Goal: Communication & Community: Answer question/provide support

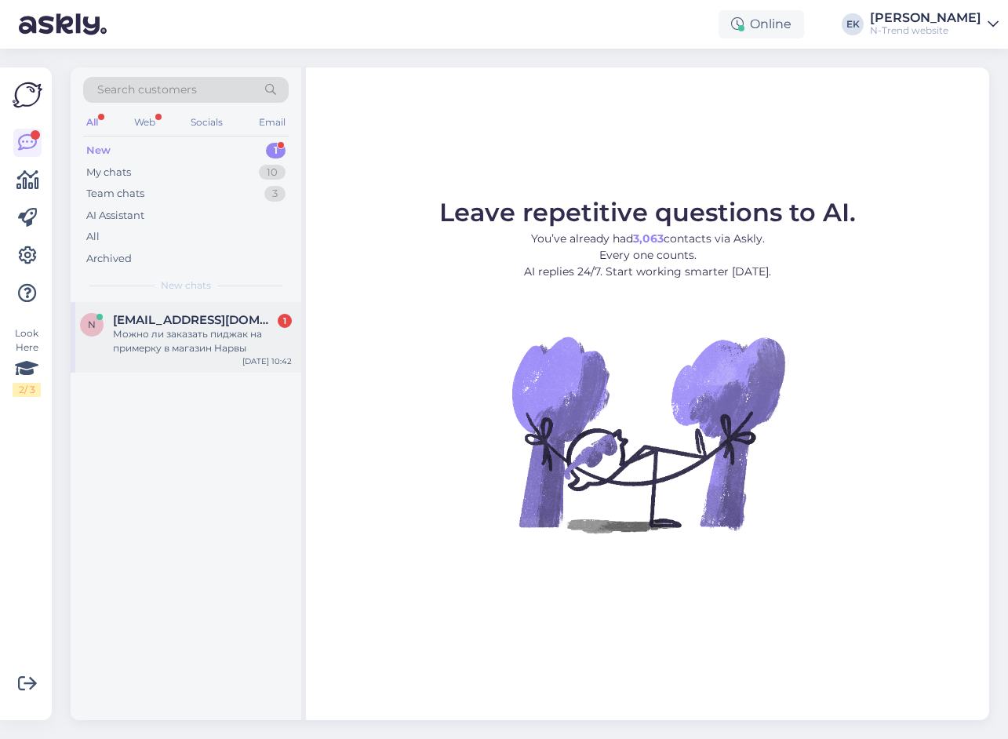
click at [173, 336] on div "Можно ли заказать пиджак на примерку в магазин Нарвы" at bounding box center [202, 341] width 179 height 28
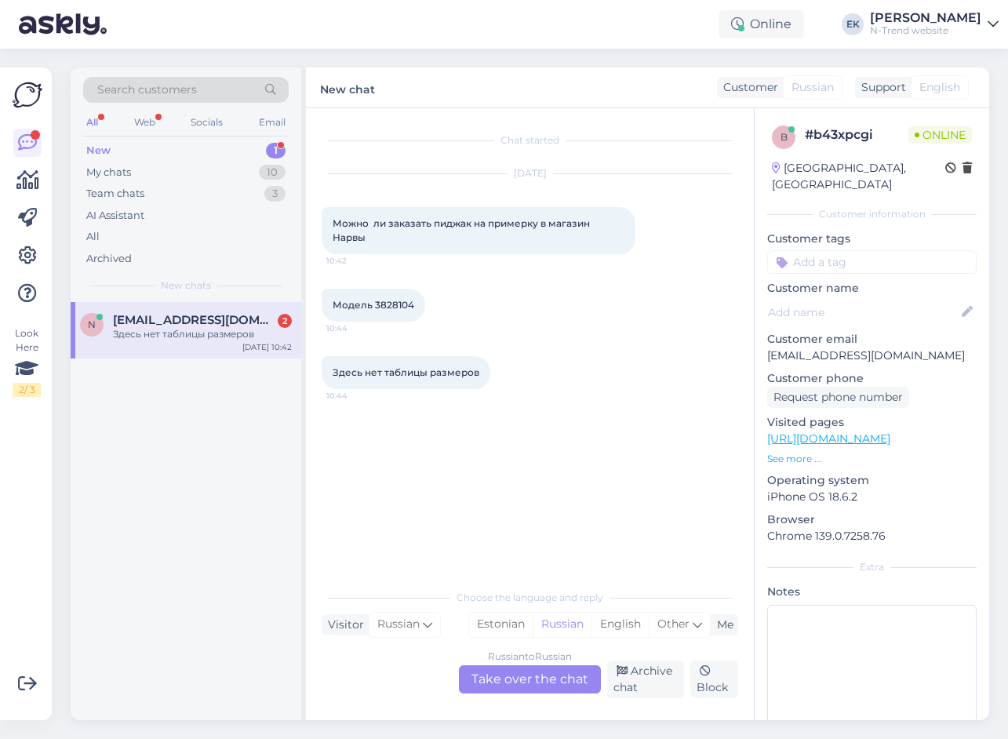
click at [524, 672] on div "Russian to Russian Take over the chat" at bounding box center [530, 679] width 142 height 28
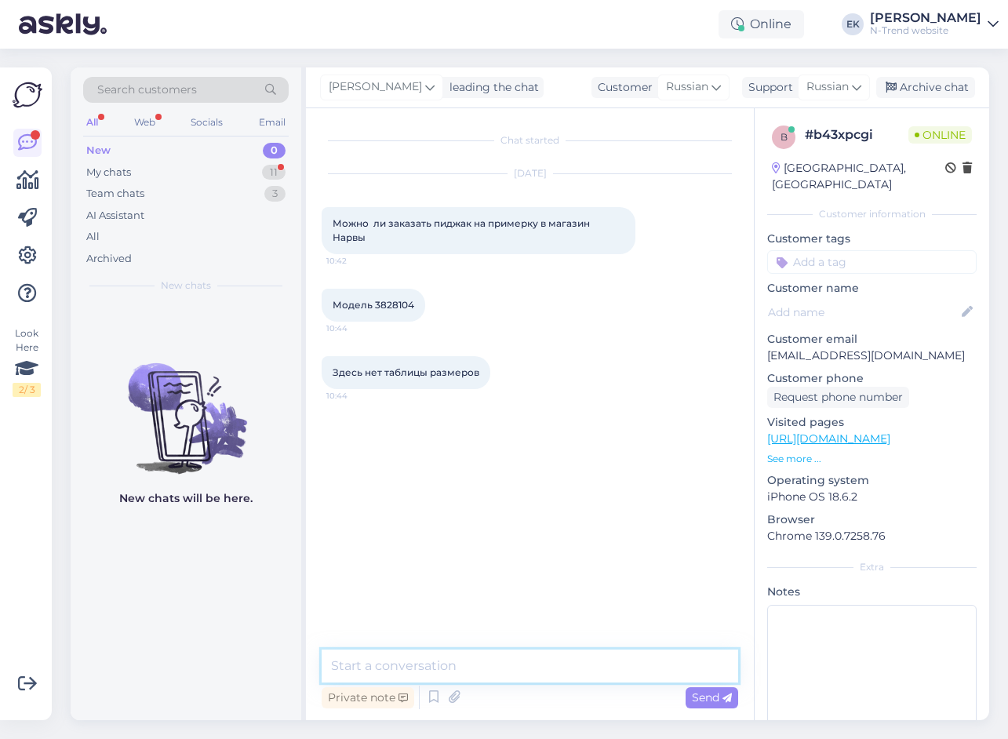
click at [441, 664] on textarea at bounding box center [530, 665] width 416 height 33
paste textarea "Вы можете заказать товар и выбрать место получения магазин нарвы. В магазине пр…"
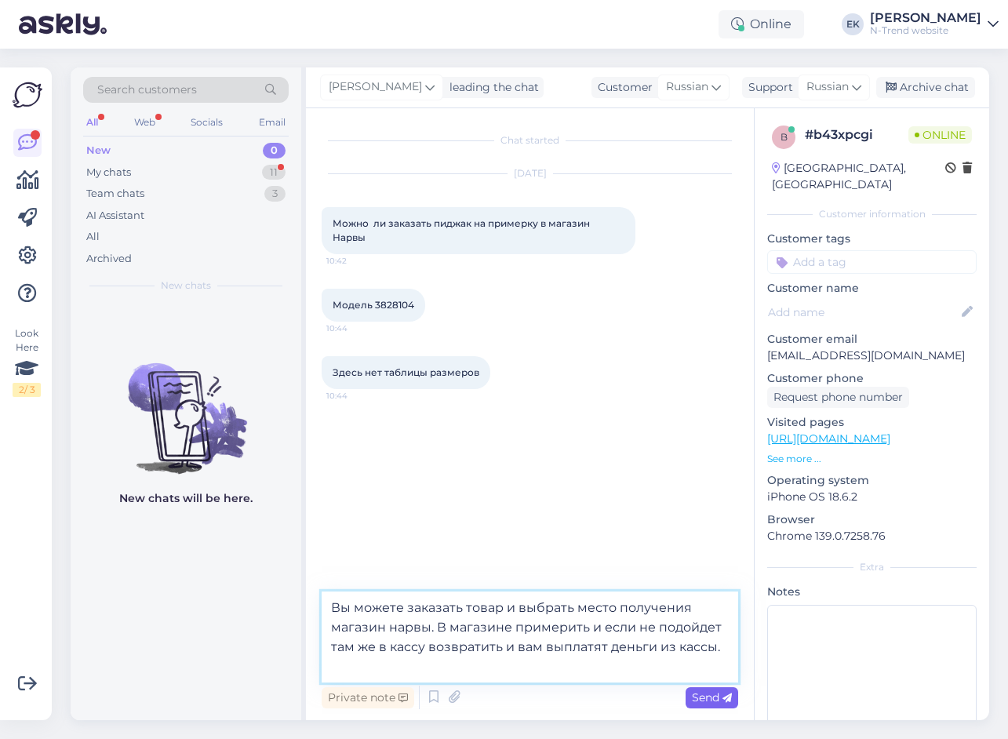
type textarea "Вы можете заказать товар и выбрать место получения магазин нарвы. В магазине пр…"
click at [708, 691] on span "Send" at bounding box center [712, 697] width 40 height 14
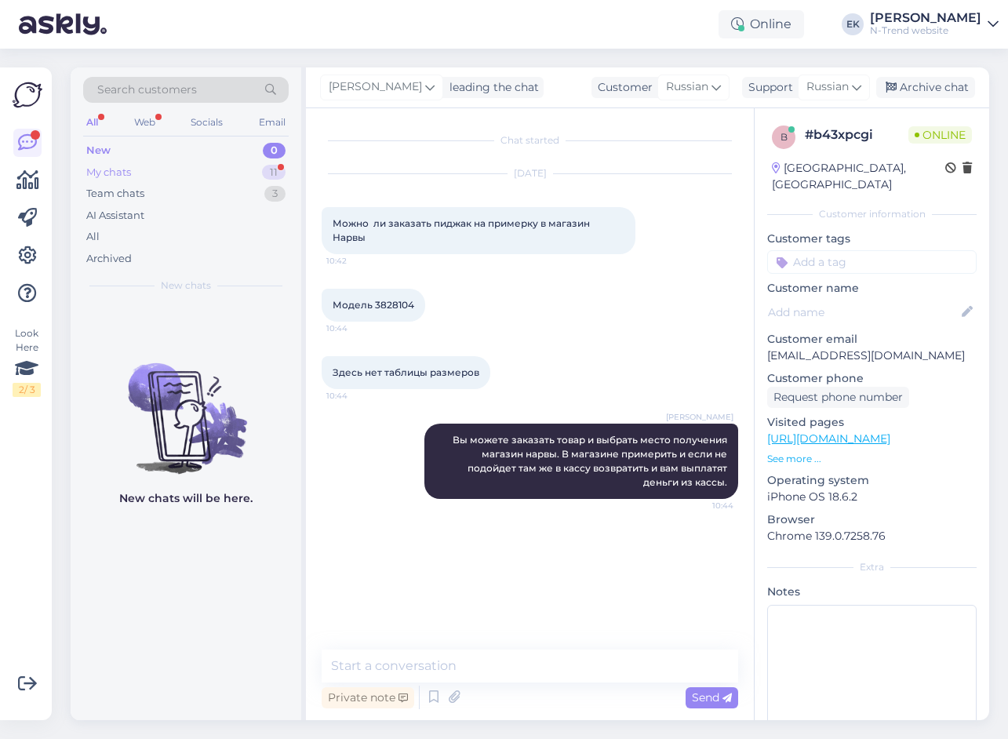
click at [107, 176] on div "My chats" at bounding box center [108, 173] width 45 height 16
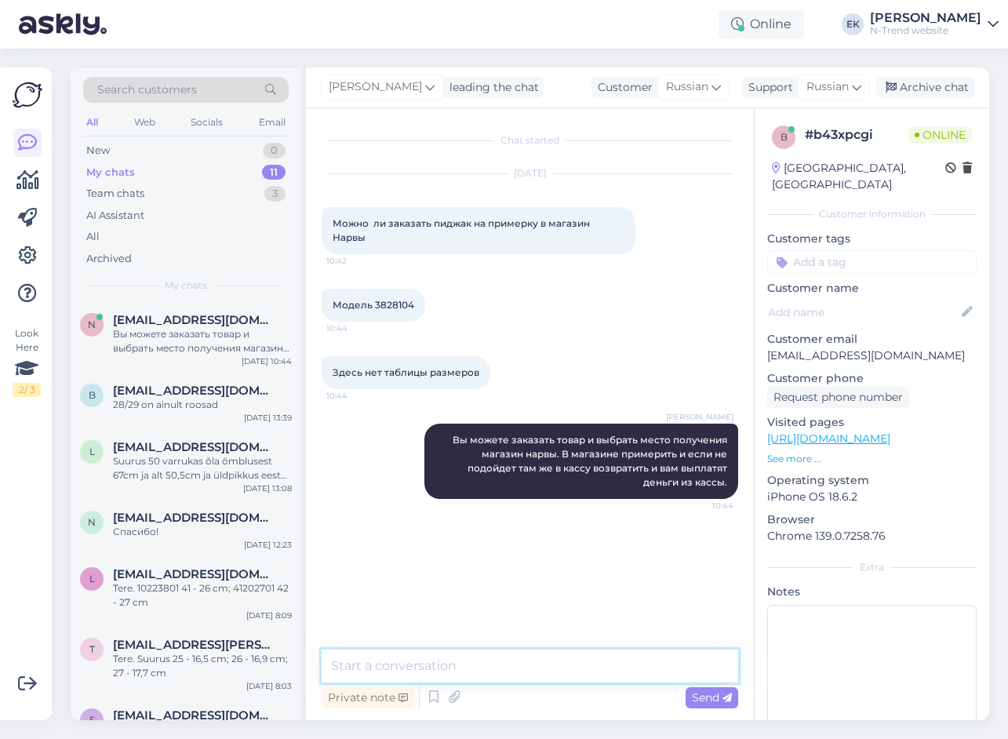
click at [453, 670] on textarea at bounding box center [530, 665] width 416 height 33
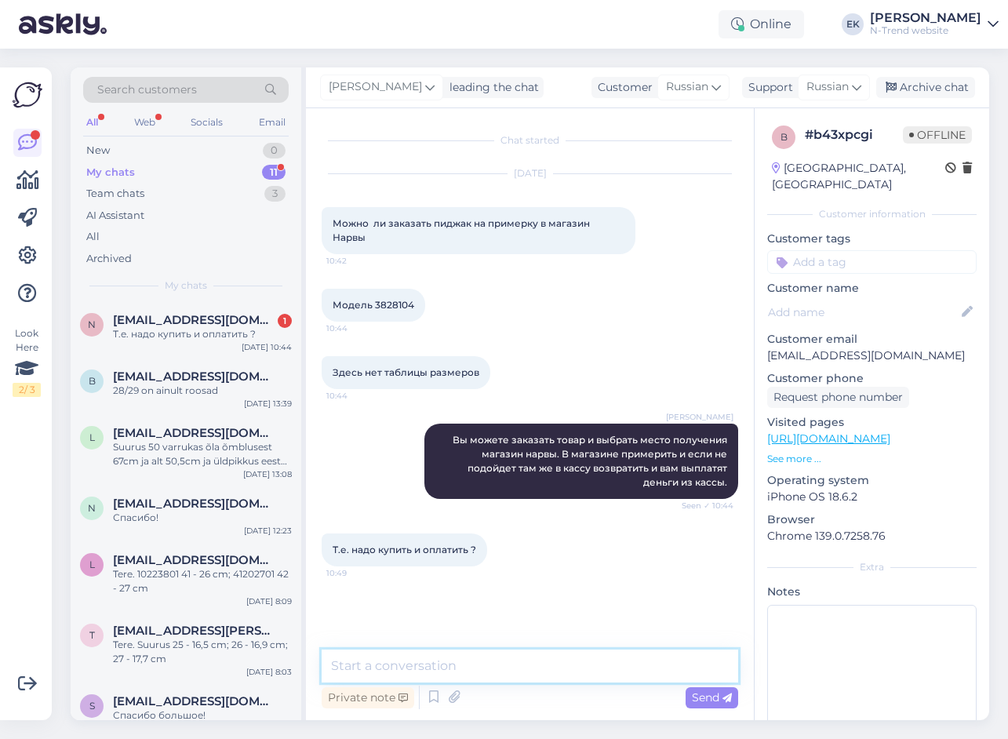
click at [413, 666] on textarea at bounding box center [530, 665] width 416 height 33
type textarea "Da"
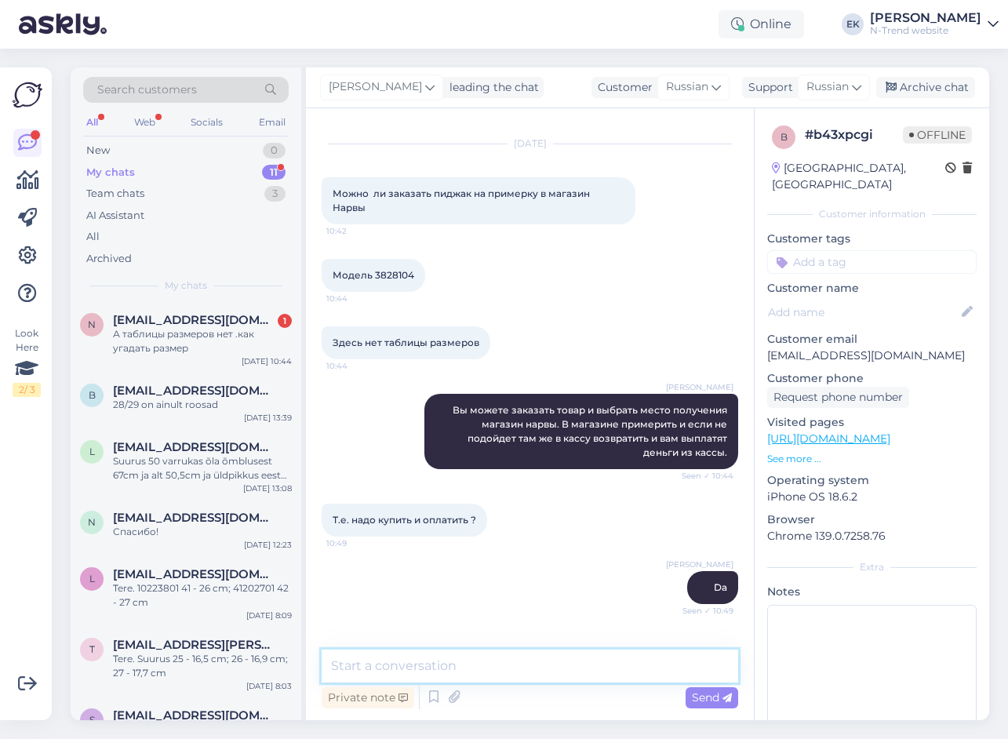
scroll to position [5, 0]
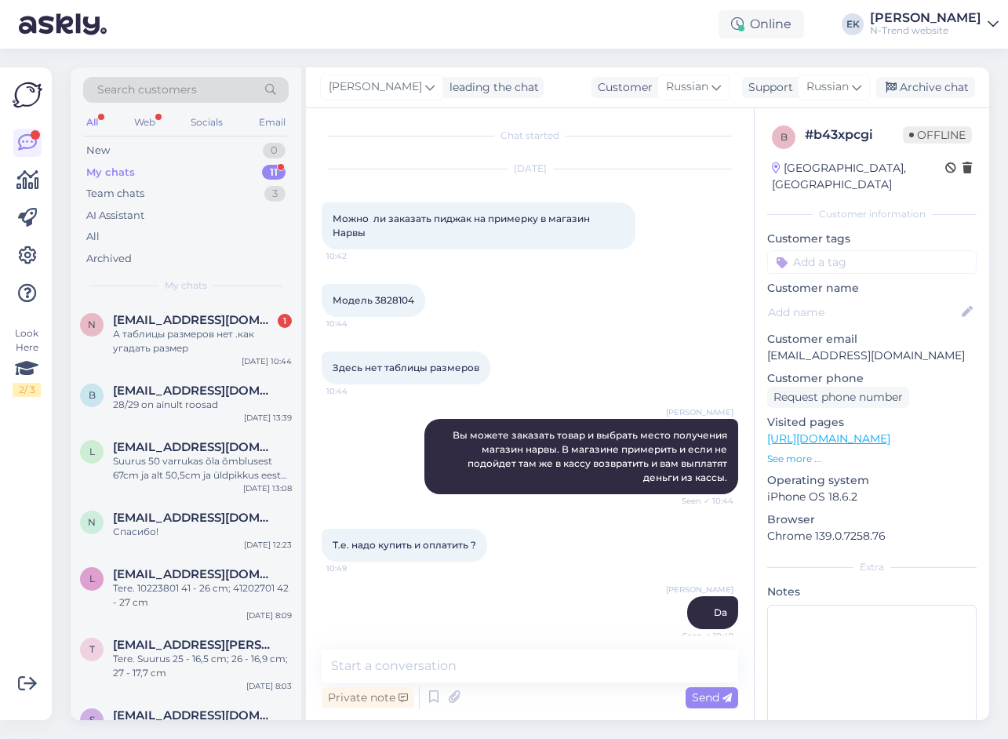
click at [387, 300] on span "Модель 3828104" at bounding box center [373, 300] width 82 height 12
copy div "3828104 10:44"
